Goal: Information Seeking & Learning: Learn about a topic

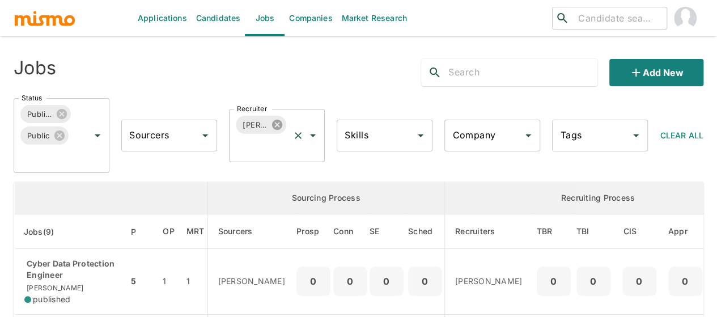
click at [279, 126] on icon at bounding box center [277, 124] width 12 height 12
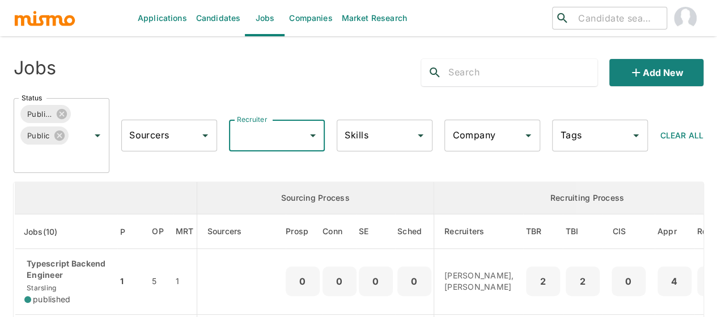
click at [264, 137] on input "Recruiter" at bounding box center [268, 136] width 69 height 22
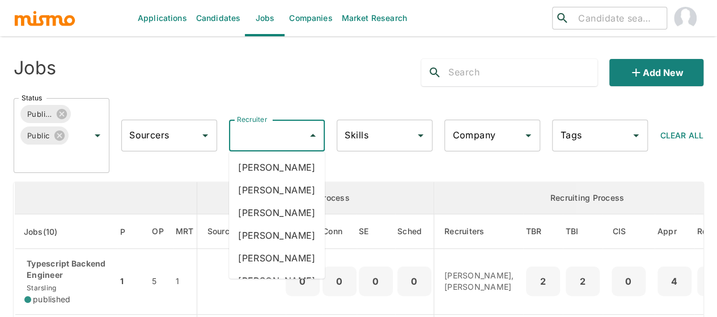
click at [264, 137] on input "Recruiter" at bounding box center [268, 136] width 69 height 22
type input "pao"
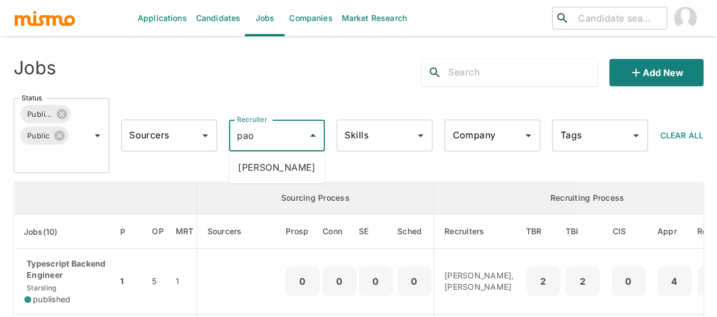
click at [287, 164] on li "Paola Pacheco" at bounding box center [277, 167] width 96 height 23
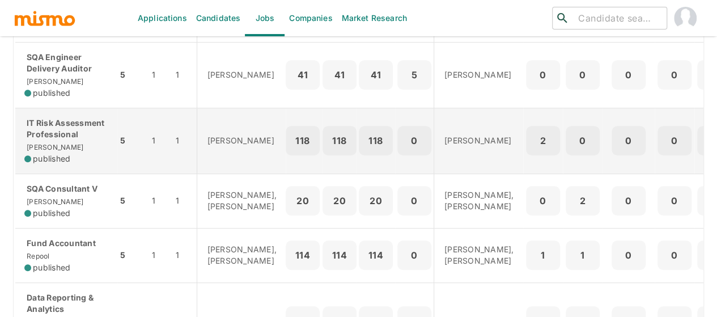
scroll to position [113, 0]
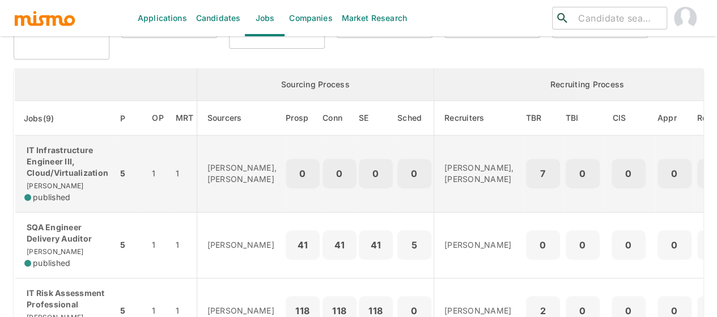
click at [75, 171] on p "IT Infrastructure Engineer III, Cloud/Virtualization" at bounding box center [66, 162] width 84 height 34
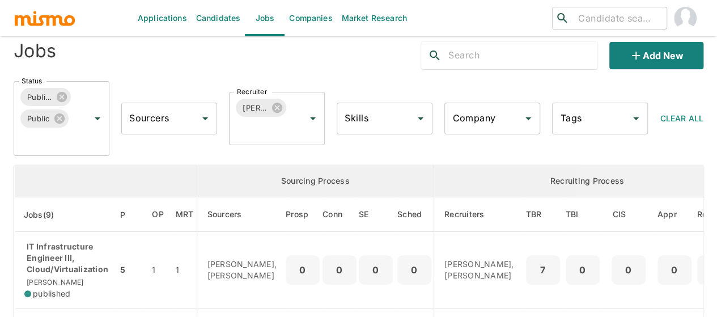
scroll to position [0, 0]
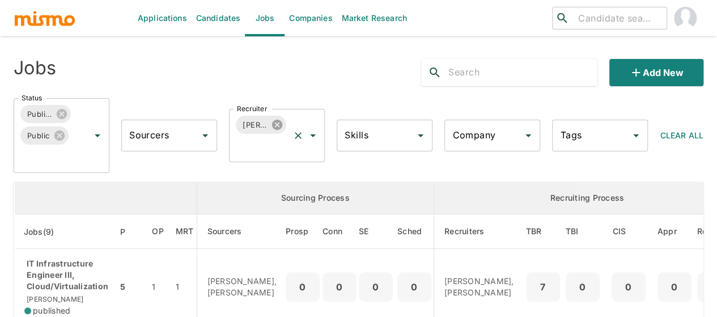
click at [275, 128] on icon at bounding box center [277, 125] width 10 height 10
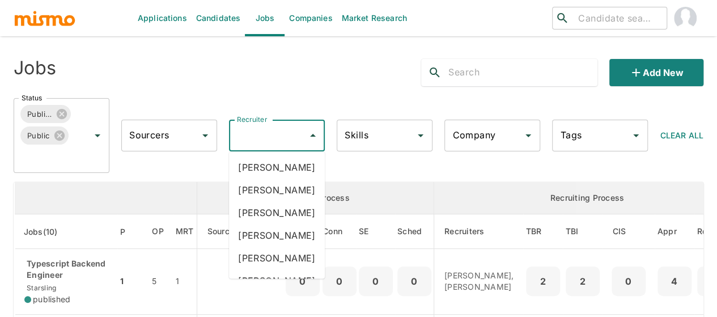
click at [256, 134] on input "Recruiter" at bounding box center [268, 136] width 69 height 22
type input "MAI"
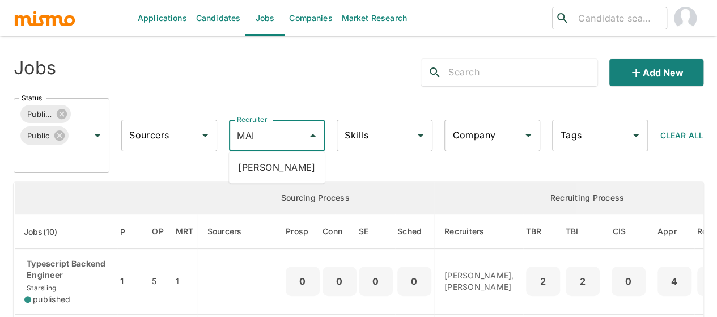
click at [275, 165] on li "Maia Reyes" at bounding box center [277, 167] width 96 height 23
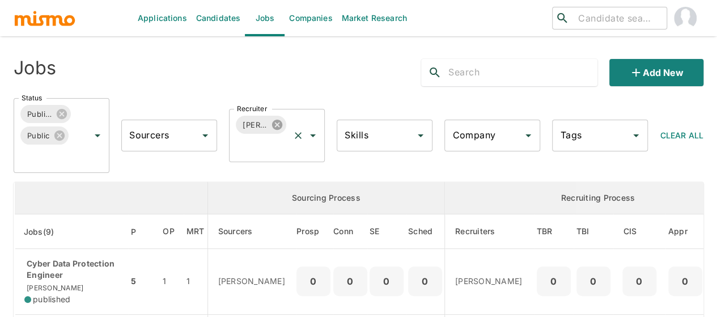
click at [278, 122] on icon at bounding box center [277, 125] width 10 height 10
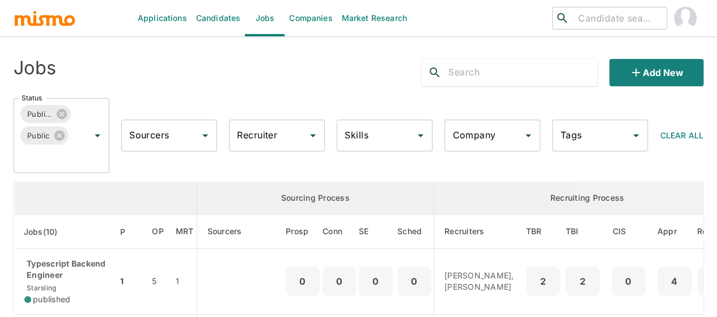
click at [267, 135] on input "Recruiter" at bounding box center [268, 136] width 69 height 22
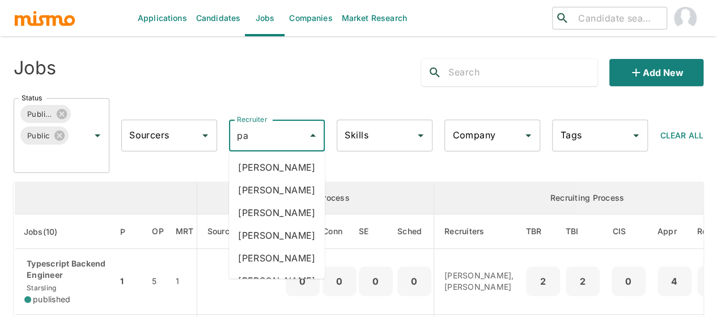
type input "pao"
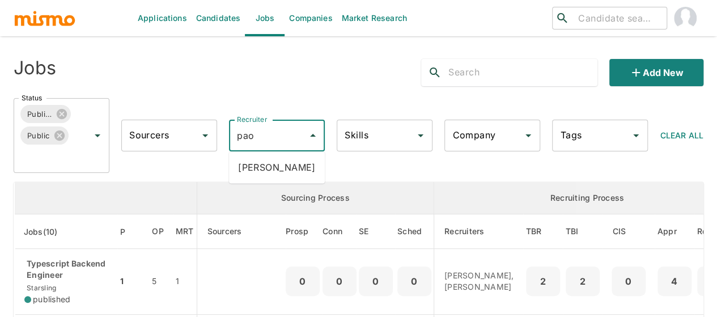
click at [262, 165] on li "Paola Pacheco" at bounding box center [277, 167] width 96 height 23
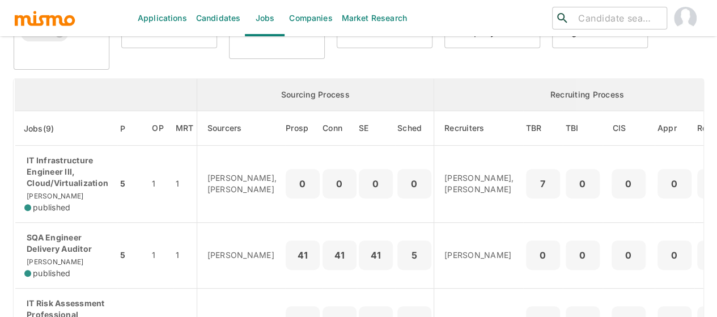
scroll to position [227, 0]
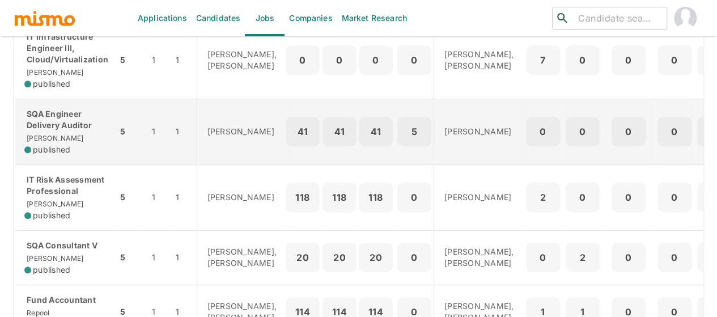
click at [80, 142] on div "SQA Engineer Delivery Auditor Kaiser published" at bounding box center [66, 131] width 84 height 47
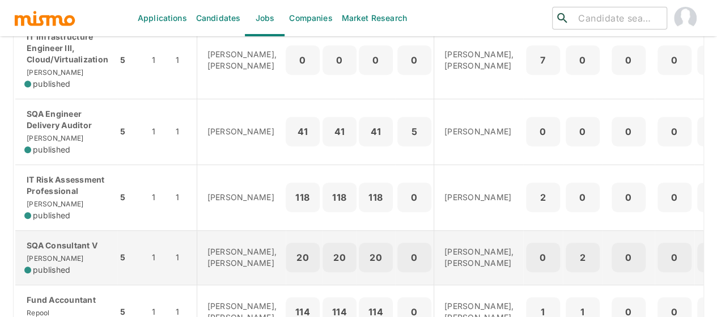
click at [76, 188] on p "IT Risk Assessment Professional" at bounding box center [66, 185] width 84 height 23
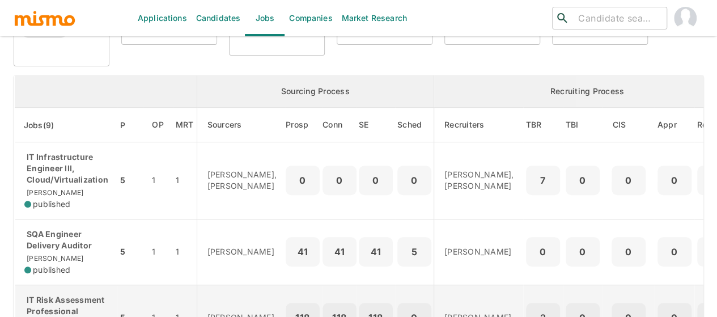
scroll to position [0, 0]
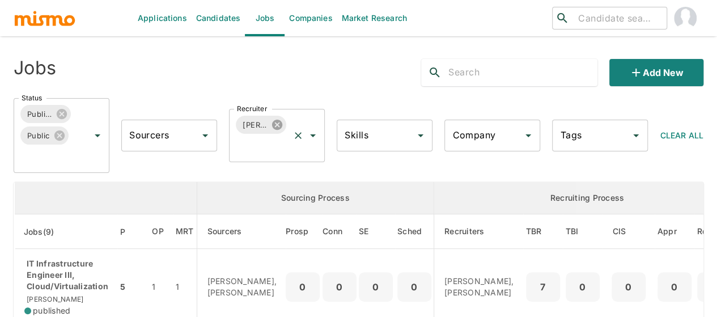
click at [280, 125] on icon at bounding box center [277, 125] width 10 height 10
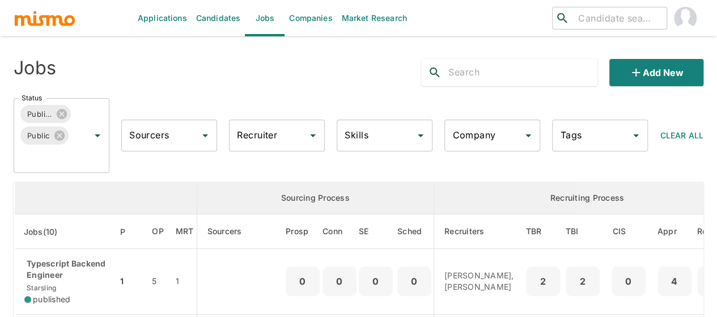
click at [251, 142] on input "Recruiter" at bounding box center [268, 136] width 69 height 22
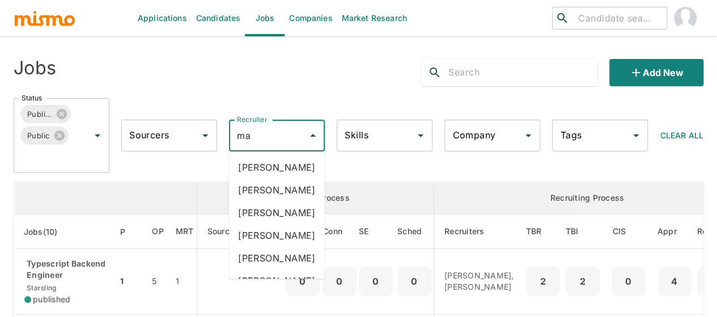
type input "mai"
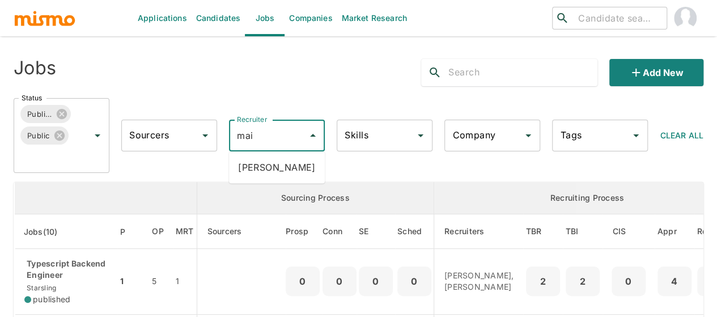
click at [260, 170] on li "Maia Reyes" at bounding box center [277, 167] width 96 height 23
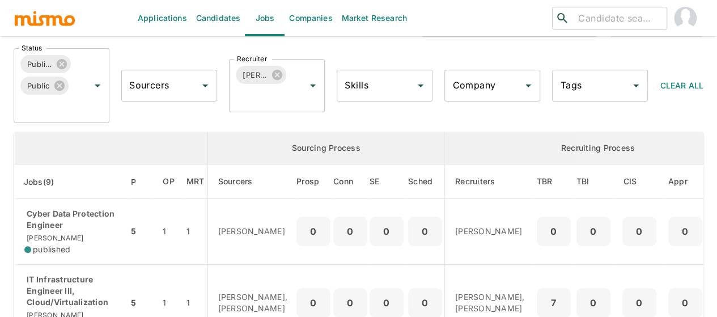
scroll to position [163, 0]
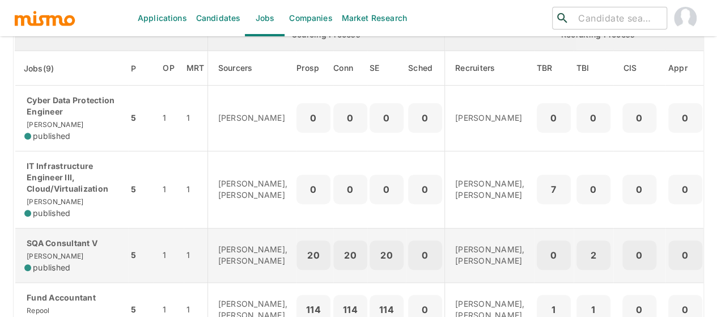
click at [73, 245] on p "SQA Consultant V" at bounding box center [71, 242] width 95 height 11
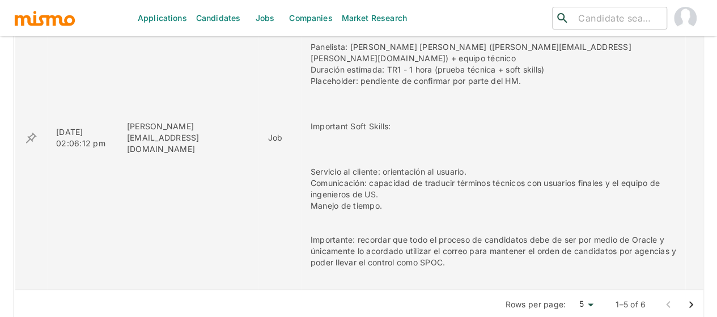
scroll to position [805, 0]
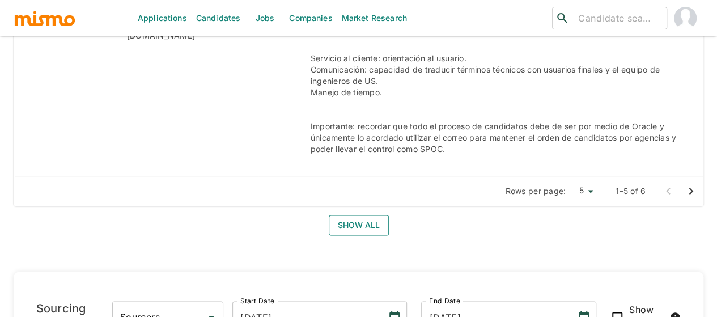
click at [339, 215] on button "Show all" at bounding box center [359, 225] width 60 height 21
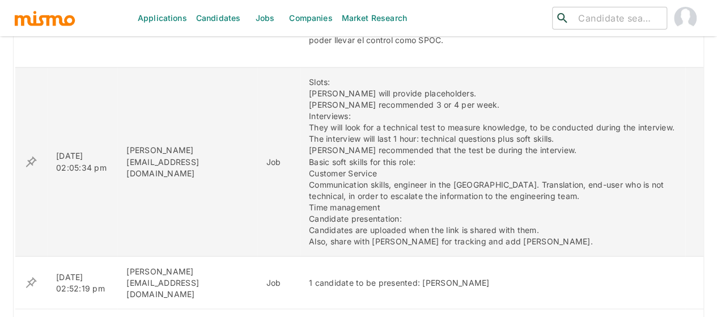
scroll to position [975, 0]
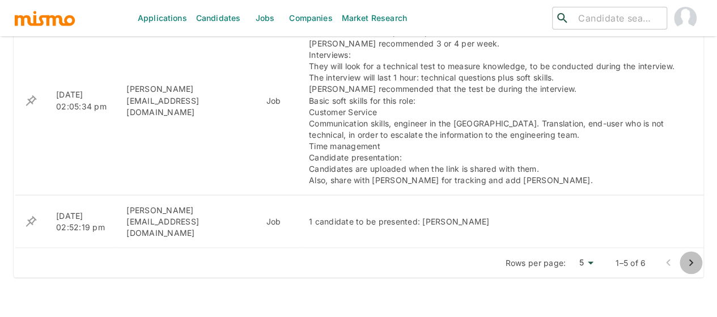
click at [689, 259] on icon "Go to next page" at bounding box center [691, 262] width 4 height 7
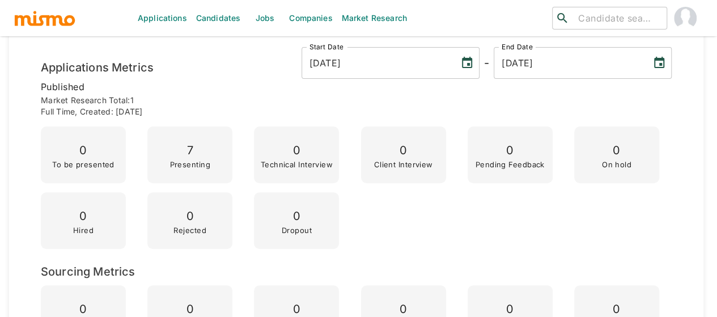
scroll to position [0, 0]
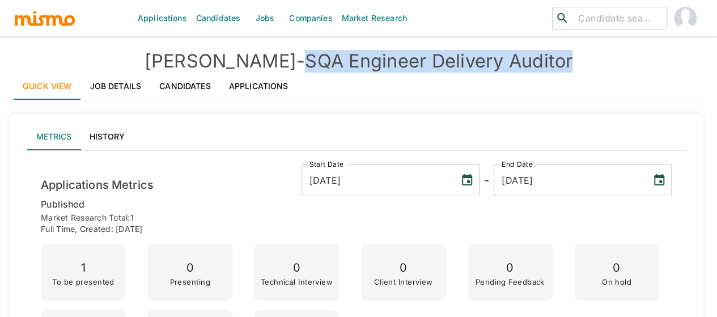
drag, startPoint x: 547, startPoint y: 57, endPoint x: 261, endPoint y: 67, distance: 286.9
click at [261, 67] on h4 "Kaiser - SQA Engineer Delivery Auditor" at bounding box center [359, 61] width 690 height 23
copy h4 "SQA Engineer Delivery Auditor"
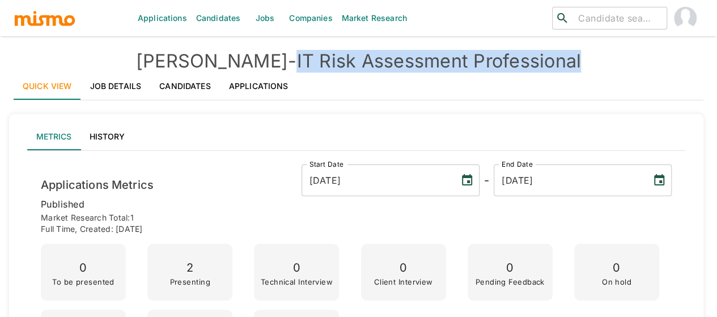
drag, startPoint x: 545, startPoint y: 57, endPoint x: 252, endPoint y: 57, distance: 293.0
click at [252, 57] on h4 "[PERSON_NAME] - IT Risk Assessment Professional" at bounding box center [359, 61] width 690 height 23
copy h4 "IT Risk Assessment Professional"
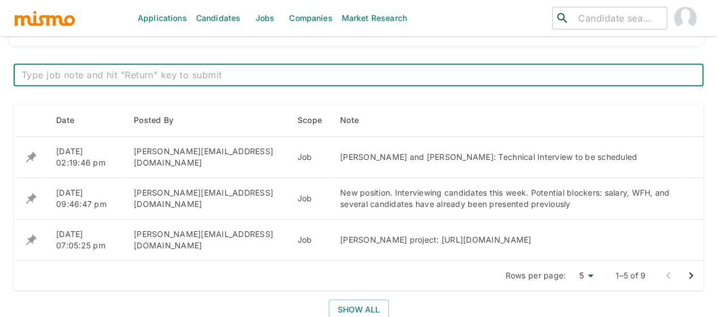
scroll to position [546, 0]
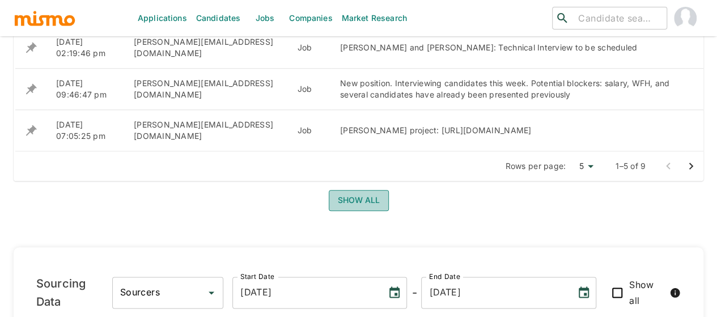
click at [345, 196] on button "Show all" at bounding box center [359, 200] width 60 height 21
